Goal: Transaction & Acquisition: Subscribe to service/newsletter

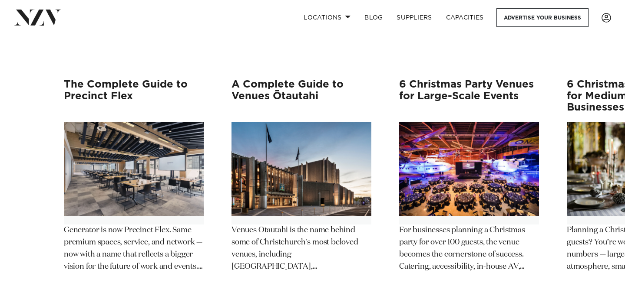
scroll to position [1771, 0]
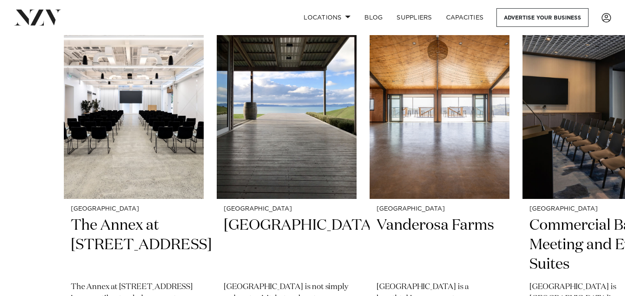
scroll to position [0, 0]
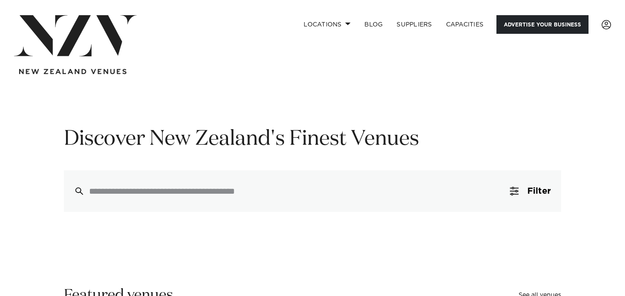
click at [515, 27] on link "Advertise your business" at bounding box center [542, 24] width 92 height 19
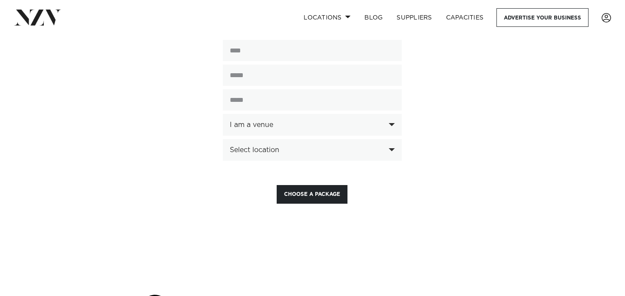
scroll to position [2176, 0]
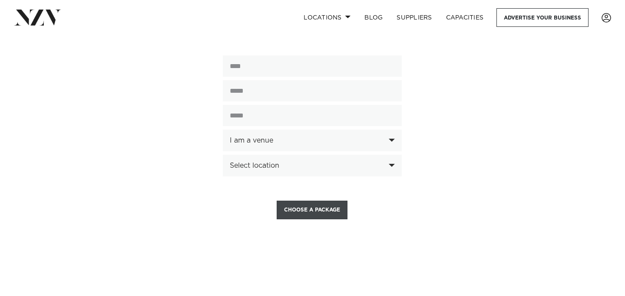
click at [316, 201] on button "Choose a Package" at bounding box center [311, 210] width 71 height 19
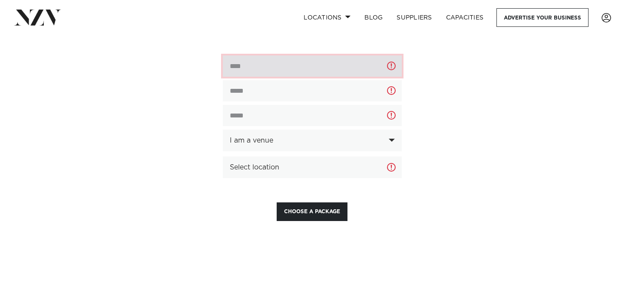
click at [274, 56] on input "text" at bounding box center [312, 66] width 179 height 21
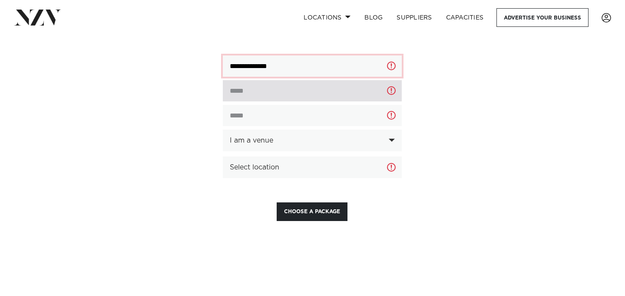
type input "**********"
click at [270, 80] on input "email" at bounding box center [312, 90] width 179 height 21
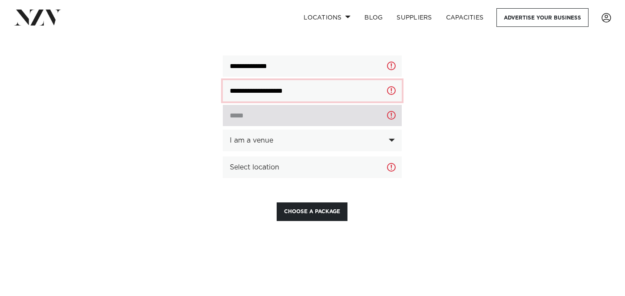
type input "**********"
click at [305, 105] on input "text" at bounding box center [312, 115] width 179 height 21
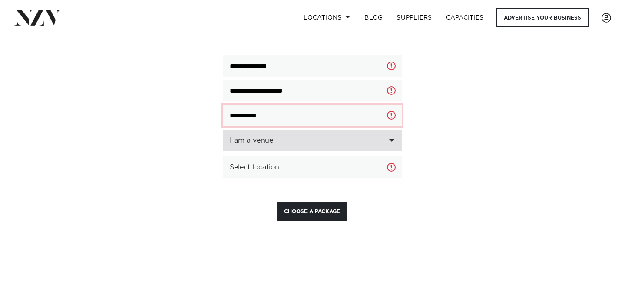
click at [392, 130] on div "I am a venue" at bounding box center [312, 141] width 179 height 22
type input "**********"
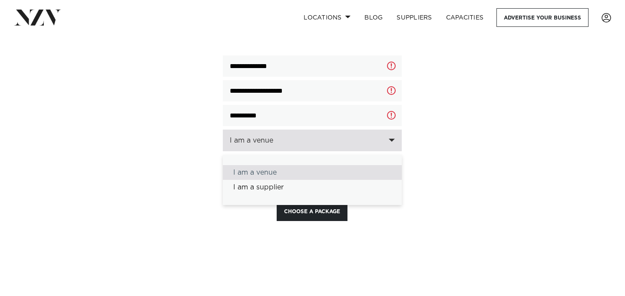
click at [252, 165] on div "I am a venue" at bounding box center [312, 172] width 179 height 15
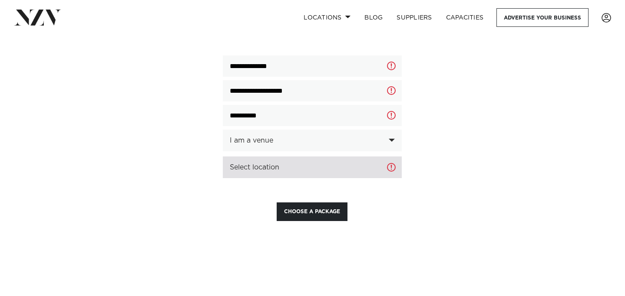
click at [388, 157] on div "Select location" at bounding box center [312, 168] width 179 height 22
click at [390, 157] on div "Select location" at bounding box center [312, 168] width 179 height 22
click at [263, 163] on div "Select location" at bounding box center [302, 167] width 144 height 8
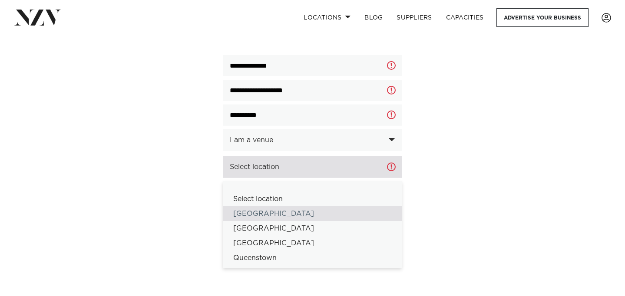
click at [253, 207] on div "[GEOGRAPHIC_DATA]" at bounding box center [312, 214] width 179 height 15
select select "*"
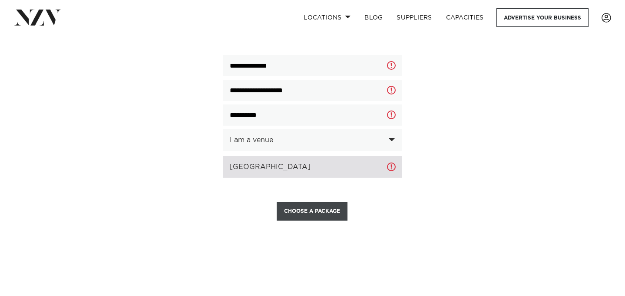
click at [302, 202] on button "Choose a Package" at bounding box center [311, 211] width 71 height 19
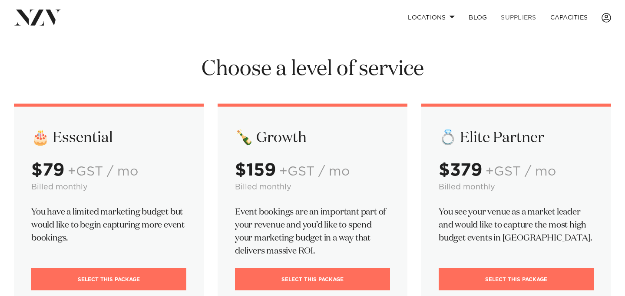
click at [517, 16] on link "SUPPLIERS" at bounding box center [518, 17] width 49 height 19
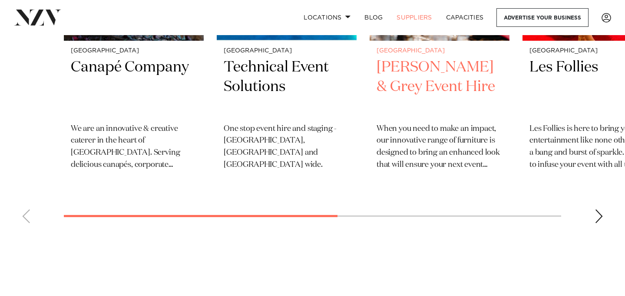
scroll to position [465, 0]
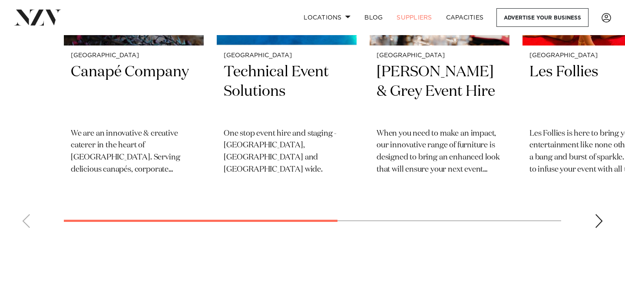
click at [597, 221] on div "Next slide" at bounding box center [598, 221] width 9 height 14
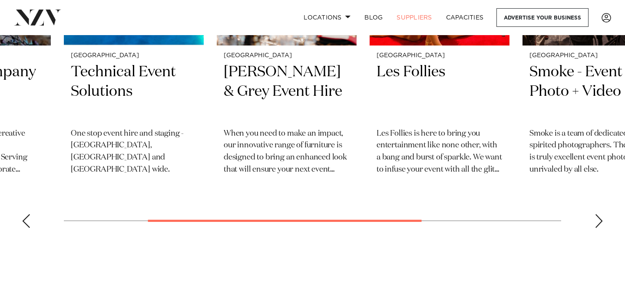
click at [595, 221] on div "Next slide" at bounding box center [598, 221] width 9 height 14
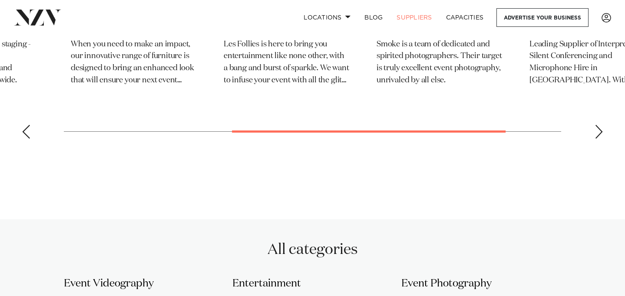
scroll to position [568, 0]
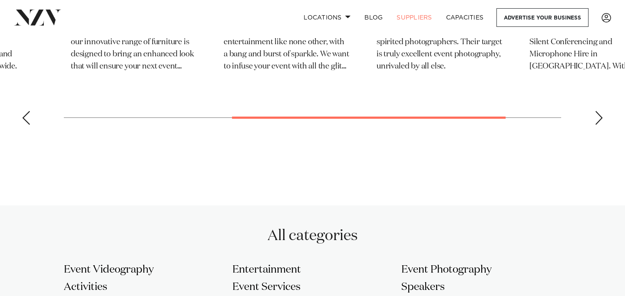
click at [600, 115] on div "Next slide" at bounding box center [598, 118] width 9 height 14
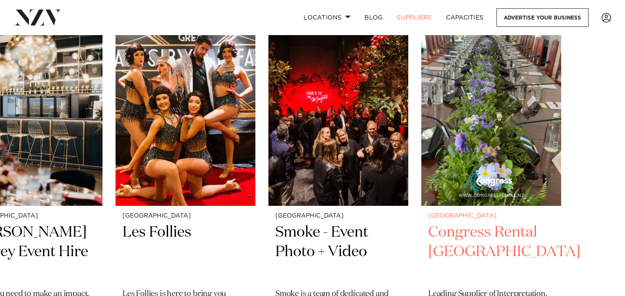
scroll to position [270, 0]
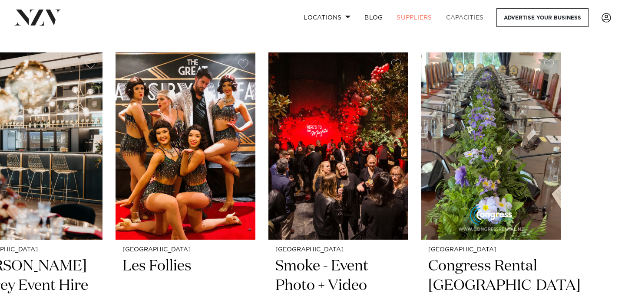
click at [459, 13] on link "Capacities" at bounding box center [465, 17] width 52 height 19
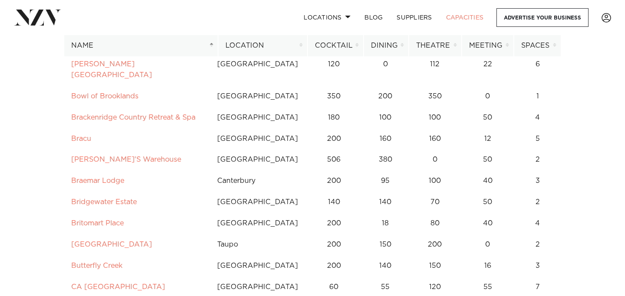
scroll to position [721, 0]
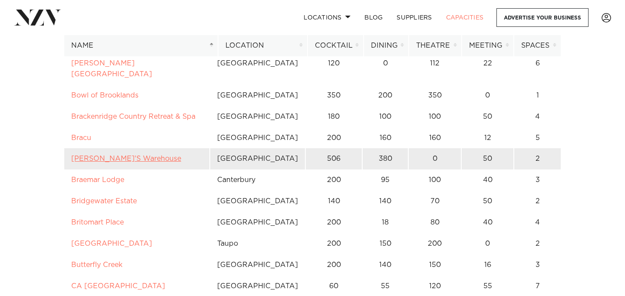
click at [108, 155] on link "BRAD'S Warehouse" at bounding box center [126, 158] width 110 height 7
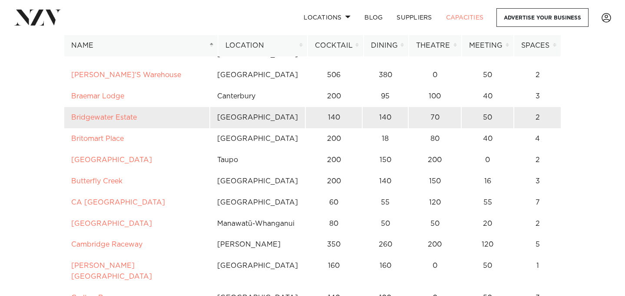
scroll to position [805, 0]
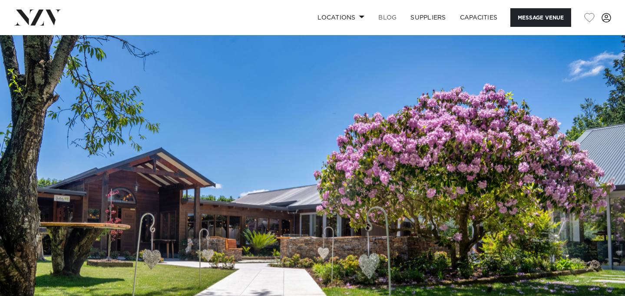
click at [384, 17] on link "BLOG" at bounding box center [387, 17] width 32 height 19
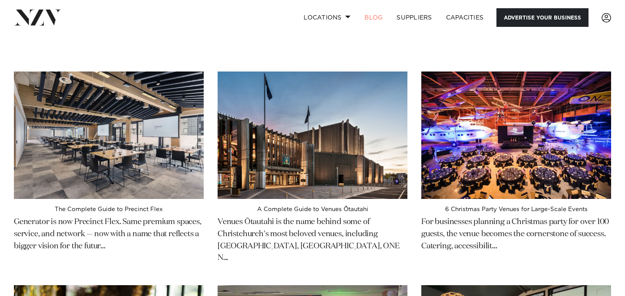
click at [522, 16] on link "Advertise your business" at bounding box center [542, 17] width 92 height 19
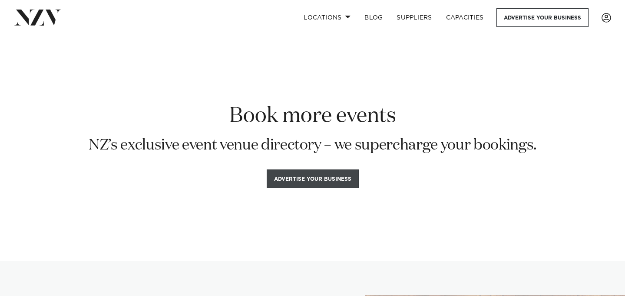
click at [322, 184] on button "Advertise your business" at bounding box center [313, 179] width 92 height 19
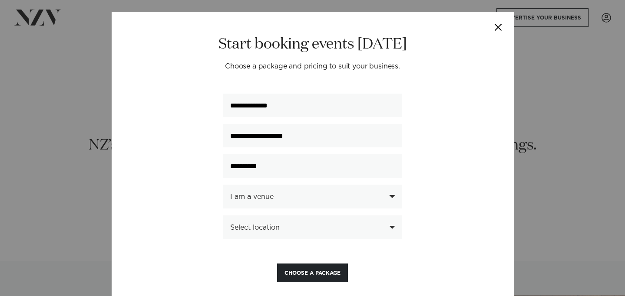
click at [497, 26] on button "Close" at bounding box center [498, 27] width 30 height 30
